Goal: Task Accomplishment & Management: Use online tool/utility

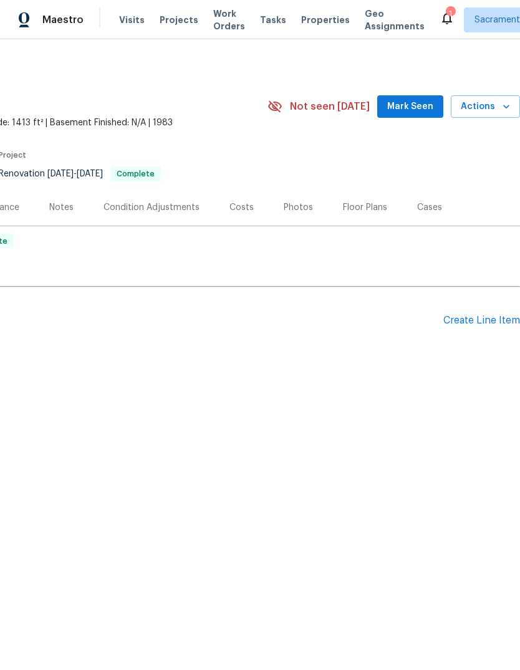
scroll to position [0, 184]
click at [291, 209] on div "Photos" at bounding box center [298, 207] width 29 height 12
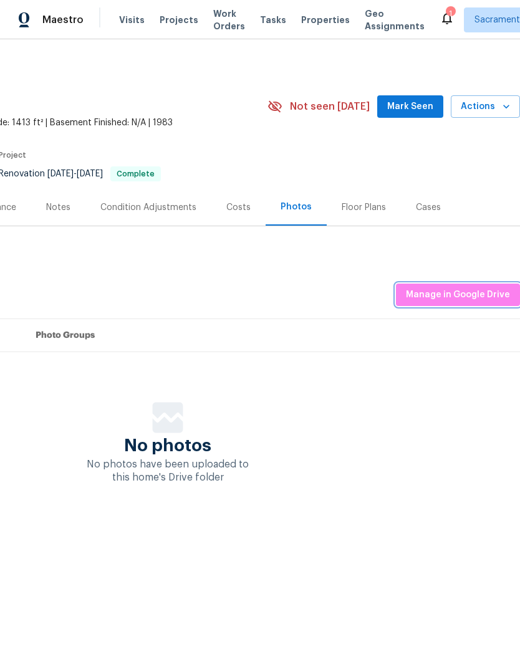
click at [467, 296] on span "Manage in Google Drive" at bounding box center [458, 295] width 104 height 16
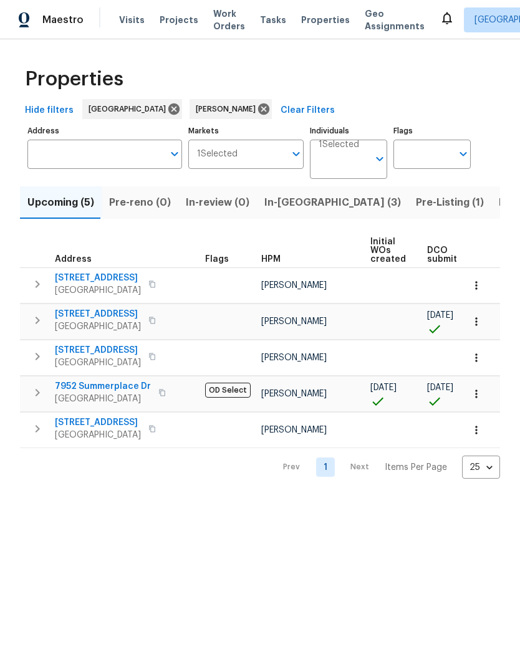
click at [97, 393] on span "Citrus Heights, CA 95621" at bounding box center [103, 399] width 96 height 12
click at [416, 208] on span "Pre-Listing (1)" at bounding box center [450, 202] width 68 height 17
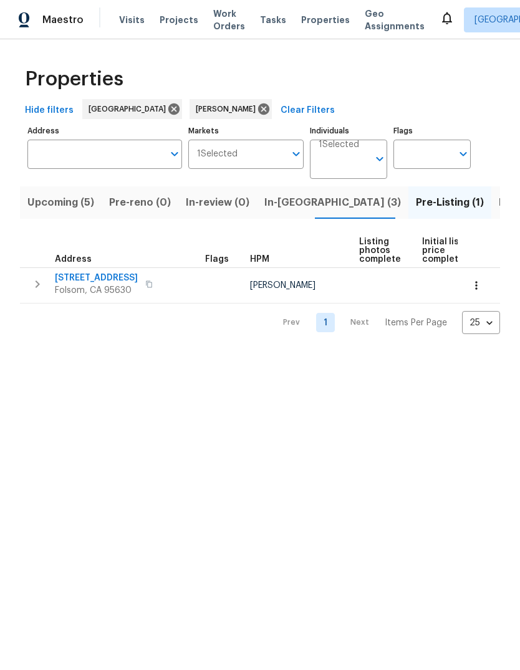
click at [79, 290] on span "Folsom, CA 95630" at bounding box center [96, 290] width 83 height 12
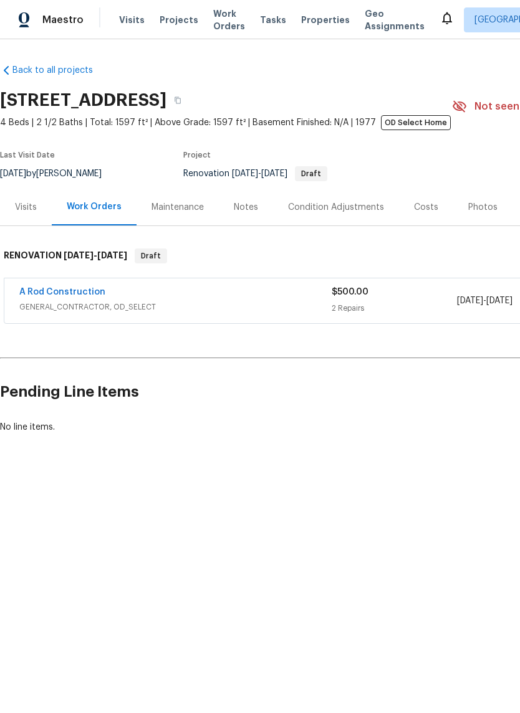
click at [242, 212] on div "Notes" at bounding box center [246, 207] width 24 height 12
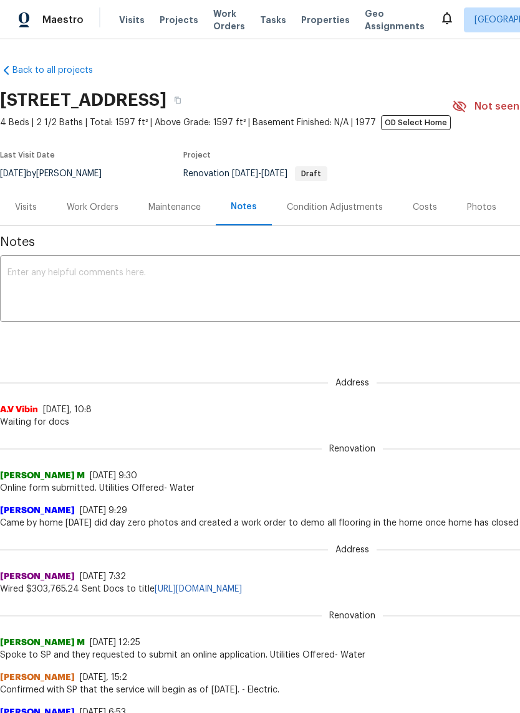
click at [126, 290] on textarea at bounding box center [351, 291] width 689 height 44
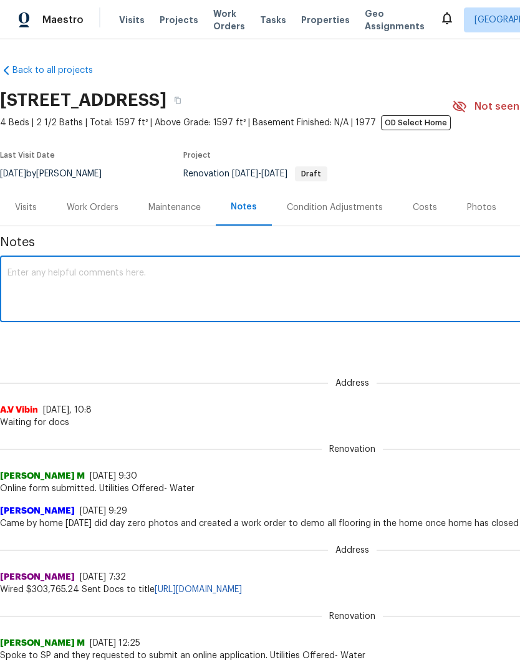
click at [142, 284] on textarea at bounding box center [351, 291] width 689 height 44
paste textarea "https://drive.google.com/drive/folders/1Mk1eb2TvgAMZ7uyX6SMTIMPWJ8qAyHhZ"
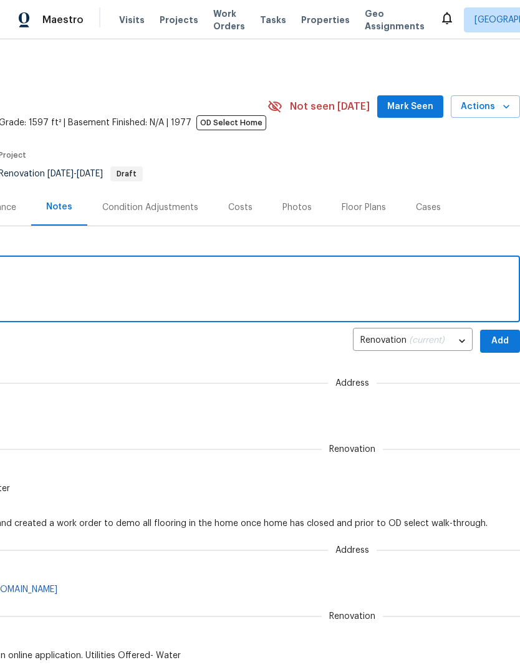
scroll to position [0, 184]
type textarea "https://drive.google.com/drive/folders/1Mk1eb2TvgAMZ7uyX6SMTIMPWJ8qAyHhZ Day Ze…"
click at [494, 347] on span "Add" at bounding box center [500, 341] width 20 height 16
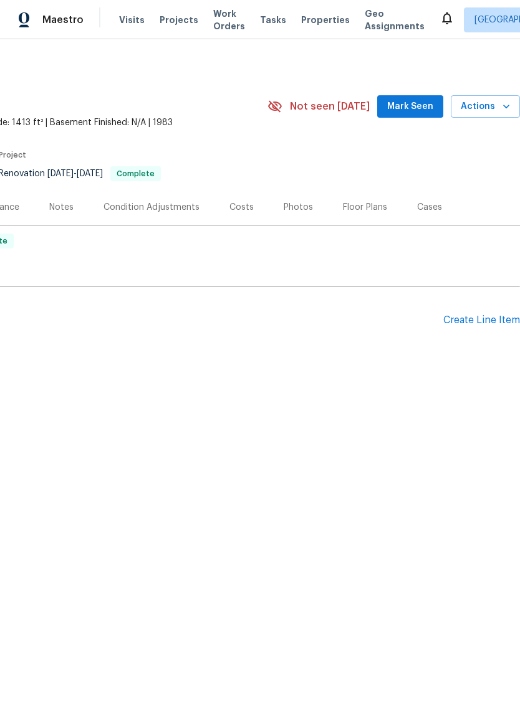
scroll to position [0, 184]
click at [296, 207] on div "Photos" at bounding box center [298, 207] width 29 height 12
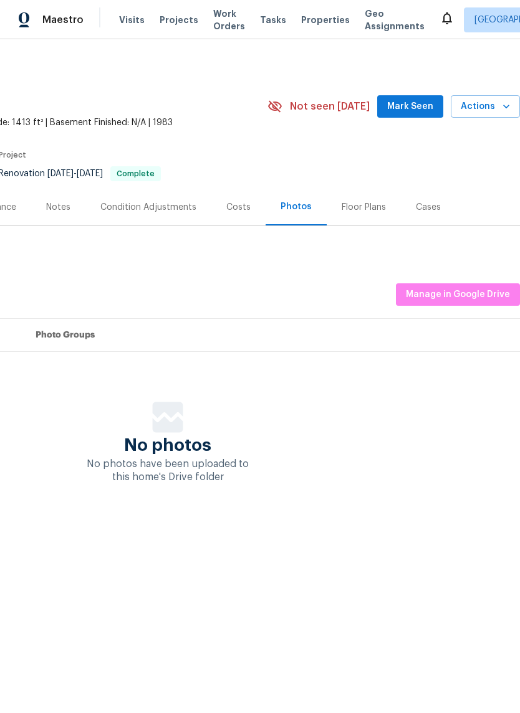
scroll to position [0, 184]
click at [458, 297] on span "Manage in Google Drive" at bounding box center [458, 295] width 104 height 16
